Goal: Task Accomplishment & Management: Manage account settings

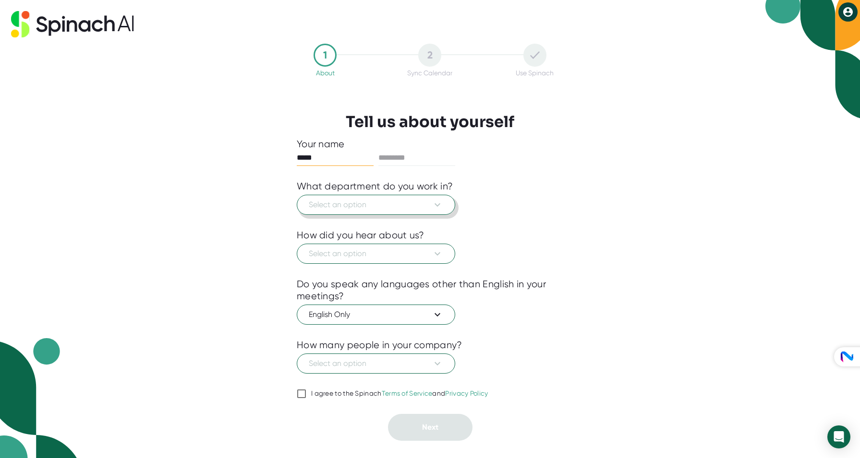
type input "*****"
type input "******"
click at [434, 205] on icon at bounding box center [438, 205] width 12 height 12
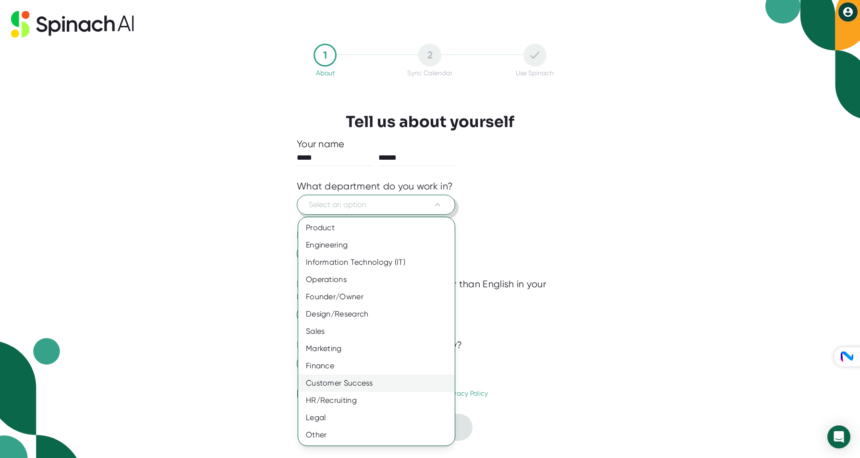
click at [354, 382] on div "Customer Success" at bounding box center [376, 383] width 156 height 17
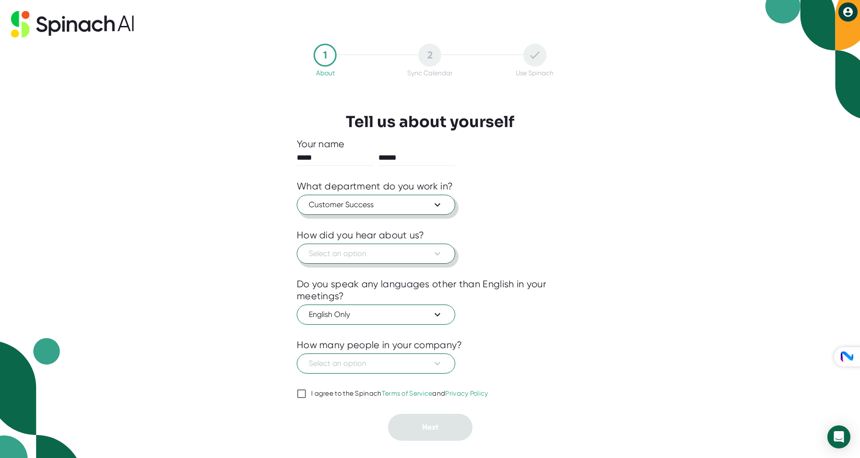
click at [356, 255] on span "Select an option" at bounding box center [376, 254] width 134 height 12
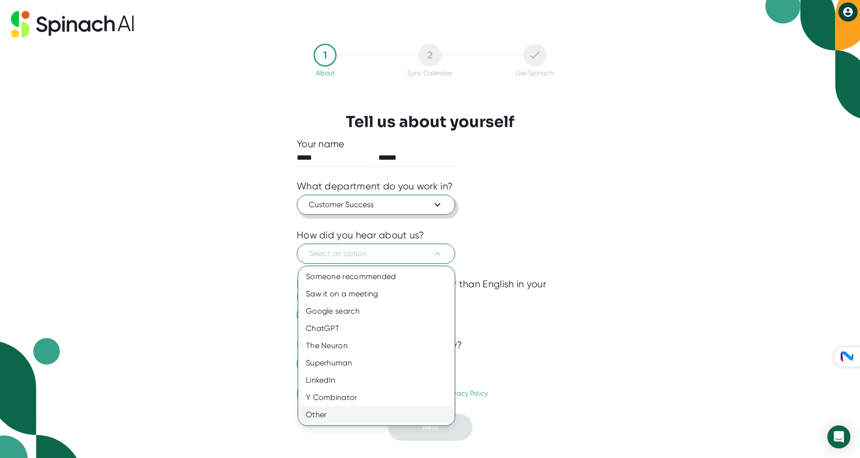
click at [321, 419] on div "Other" at bounding box center [376, 415] width 156 height 17
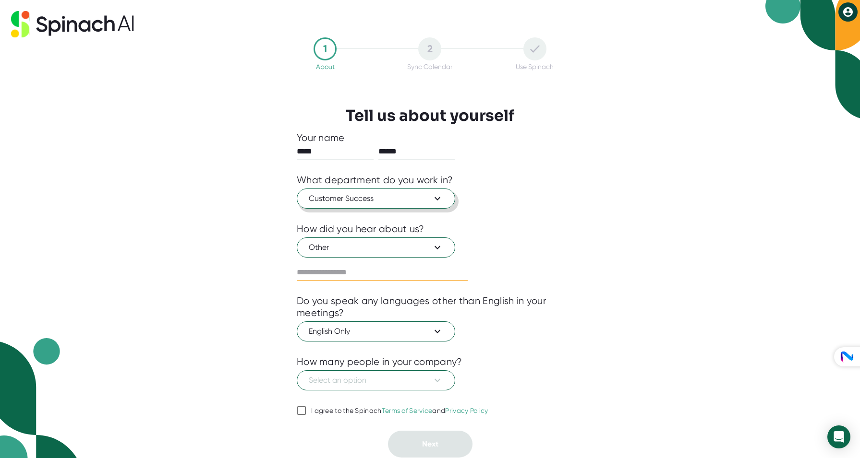
click at [322, 274] on input "text" at bounding box center [382, 272] width 171 height 15
type input "**********"
click at [344, 385] on span "Select an option" at bounding box center [376, 381] width 134 height 12
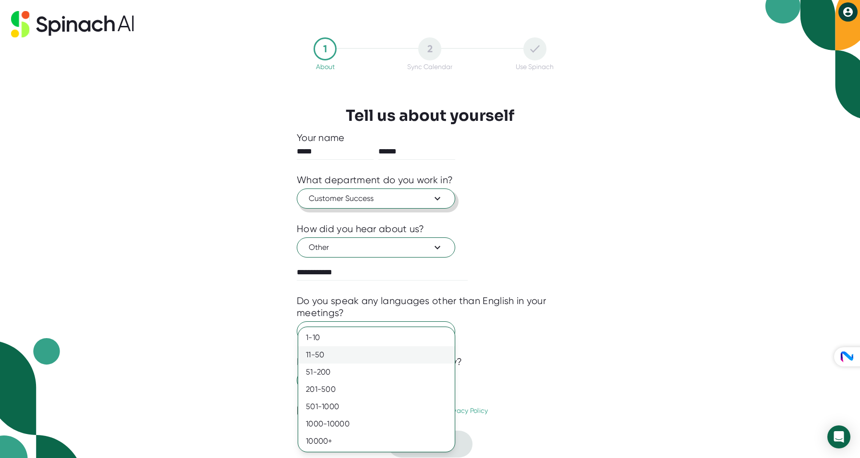
click at [326, 355] on div "11-50" at bounding box center [376, 355] width 156 height 17
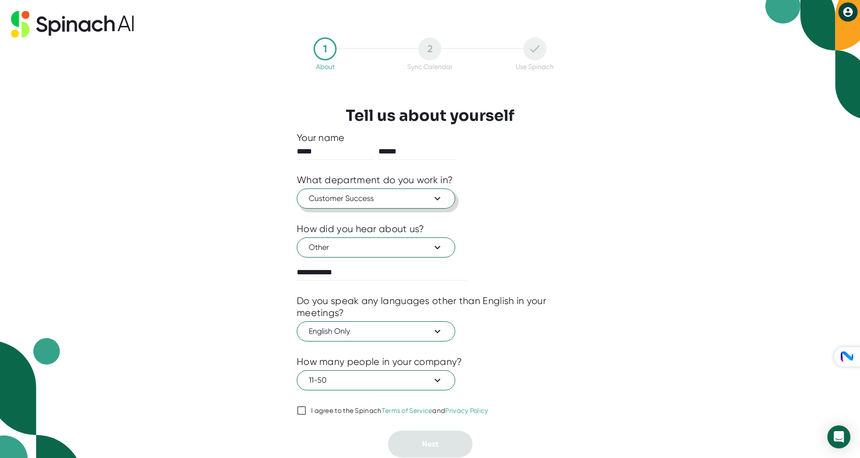
click at [301, 410] on input "I agree to the Spinach Terms of Service and Privacy Policy" at bounding box center [302, 411] width 10 height 12
checkbox input "true"
click at [433, 440] on span "Next" at bounding box center [430, 444] width 16 height 9
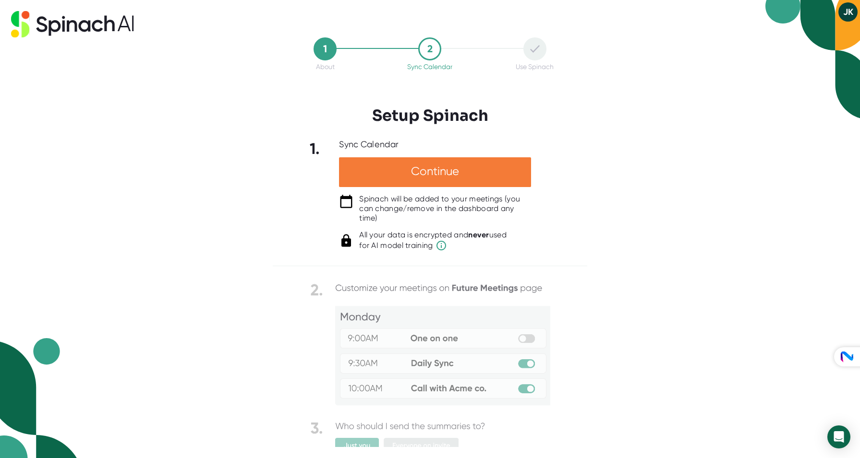
click at [444, 172] on div "Continue" at bounding box center [435, 172] width 192 height 30
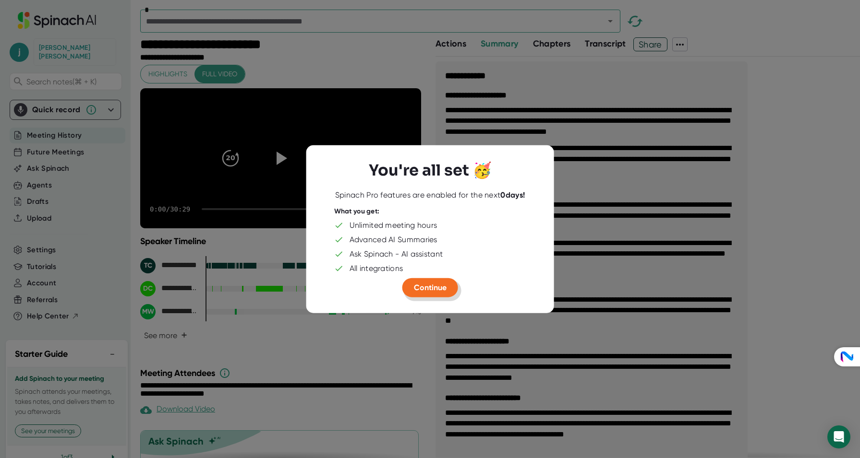
click at [424, 287] on span "Continue" at bounding box center [430, 287] width 33 height 9
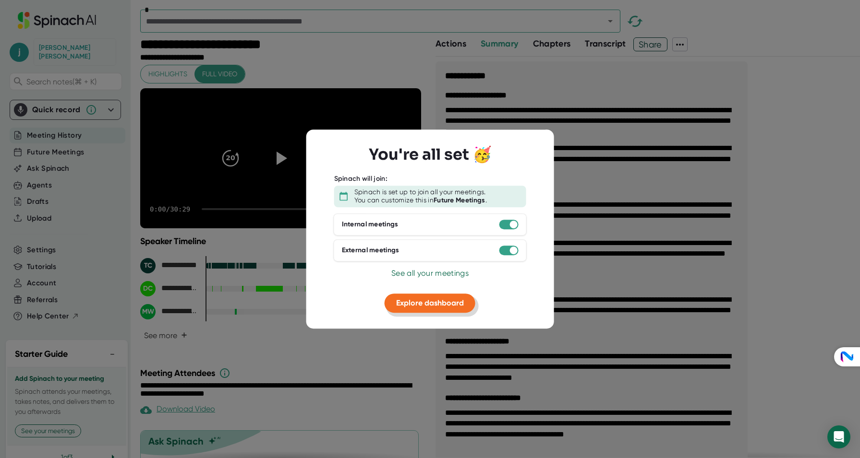
click at [422, 300] on span "Explore dashboard" at bounding box center [430, 303] width 68 height 9
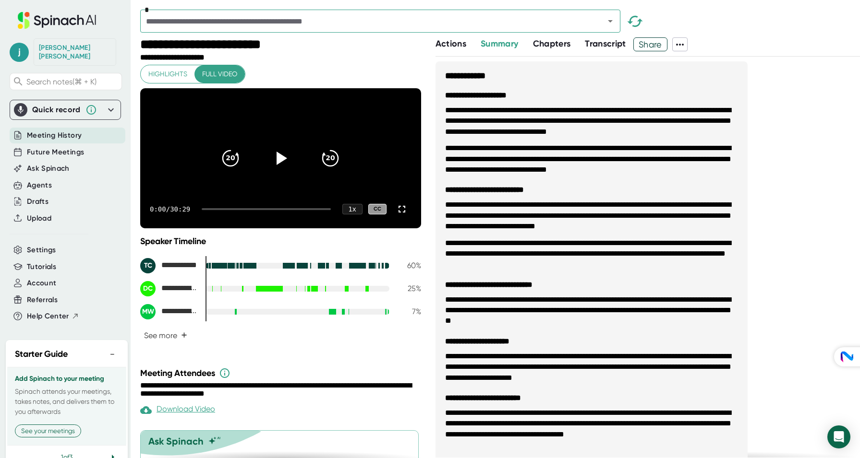
scroll to position [2, 0]
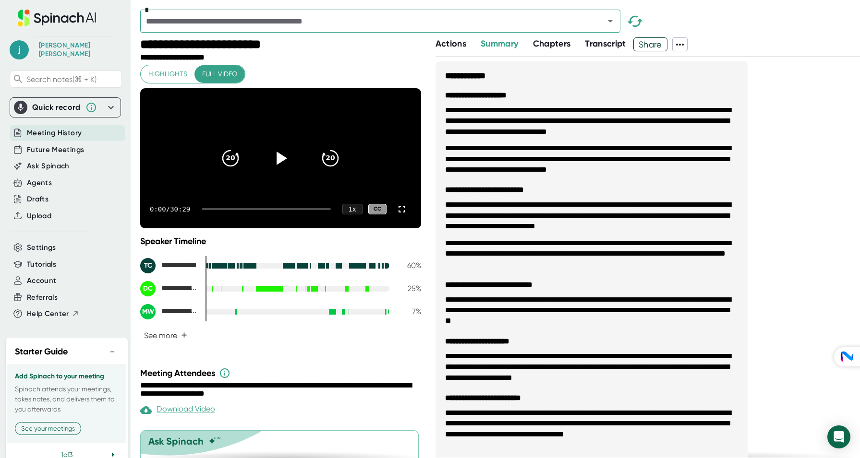
click at [59, 48] on div "[PERSON_NAME]" at bounding box center [75, 49] width 72 height 17
click at [38, 178] on div "Agents" at bounding box center [39, 183] width 25 height 11
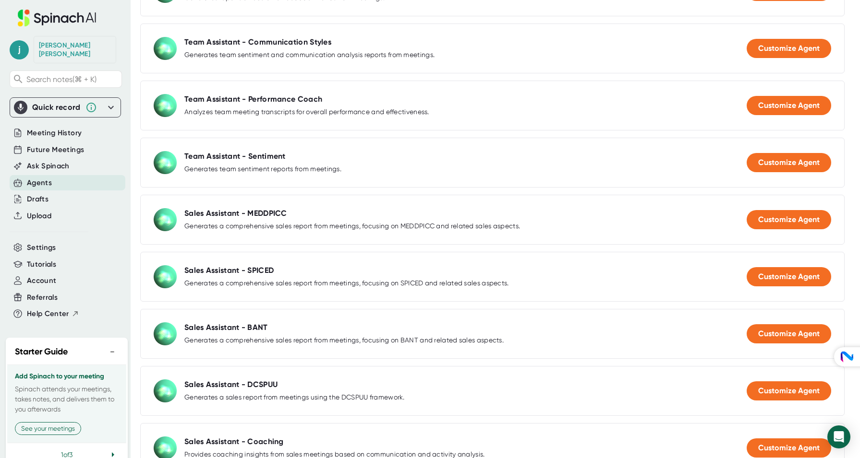
scroll to position [450, 0]
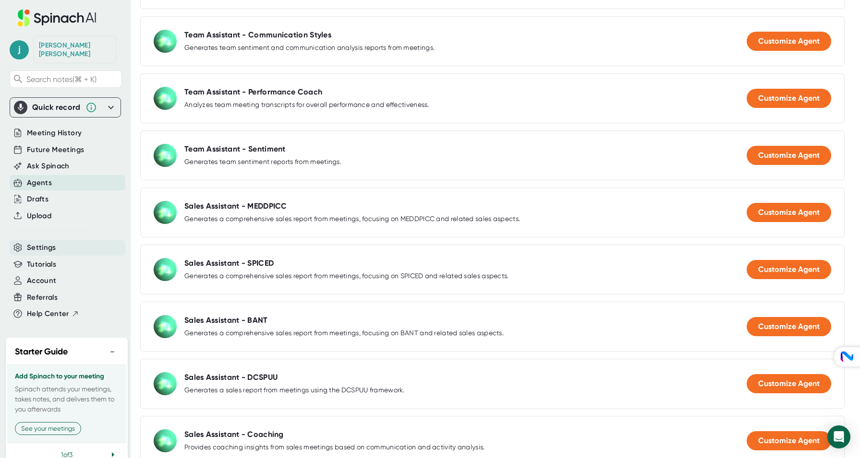
click at [35, 242] on span "Settings" at bounding box center [41, 247] width 29 height 11
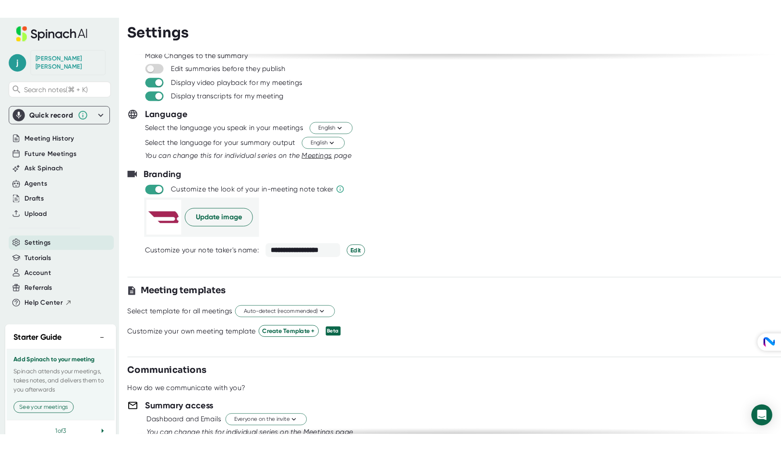
scroll to position [44, 0]
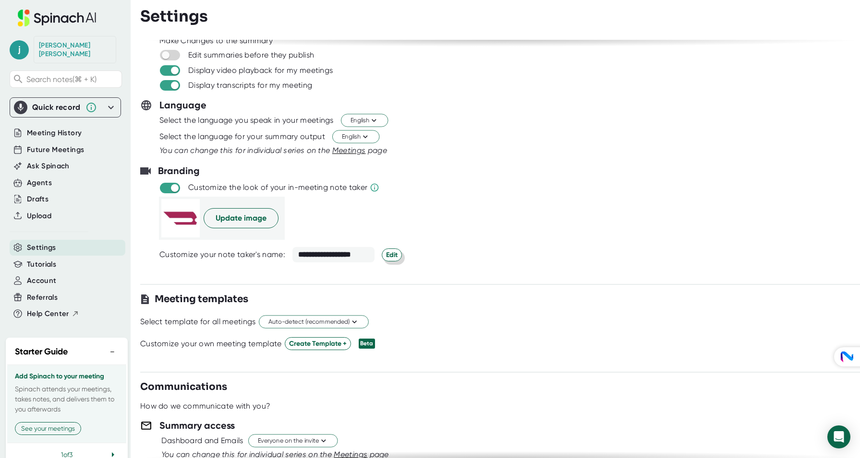
click at [390, 252] on span "Edit" at bounding box center [392, 255] width 12 height 10
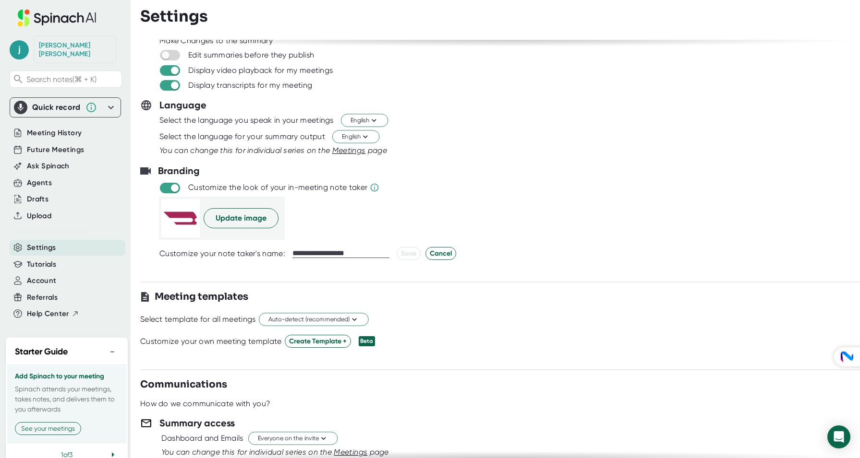
drag, startPoint x: 363, startPoint y: 253, endPoint x: 290, endPoint y: 254, distance: 73.0
click at [290, 254] on div "**********" at bounding box center [519, 253] width 720 height 13
type input "*******"
click at [410, 253] on span "Save" at bounding box center [408, 254] width 15 height 10
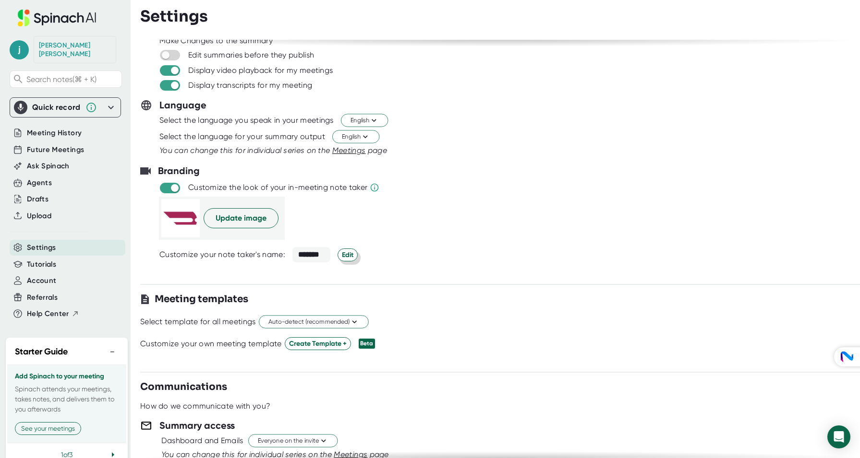
click at [347, 254] on span "Edit" at bounding box center [348, 255] width 12 height 10
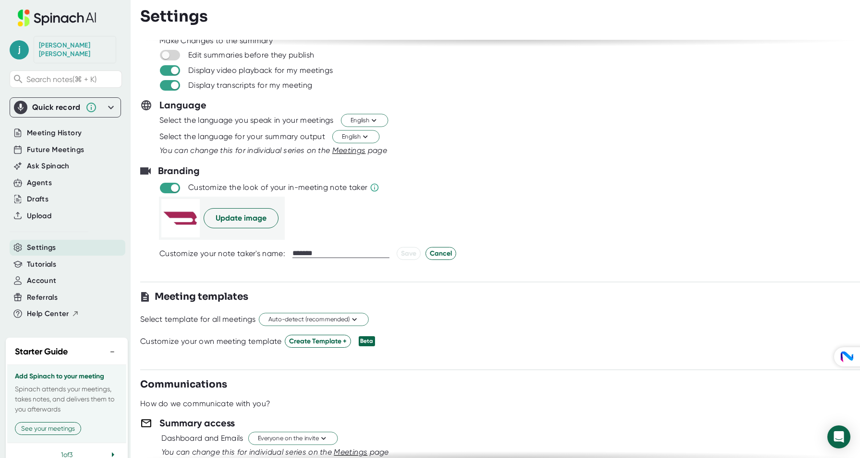
click at [348, 232] on div "Update image" at bounding box center [509, 218] width 701 height 43
